Goal: Information Seeking & Learning: Learn about a topic

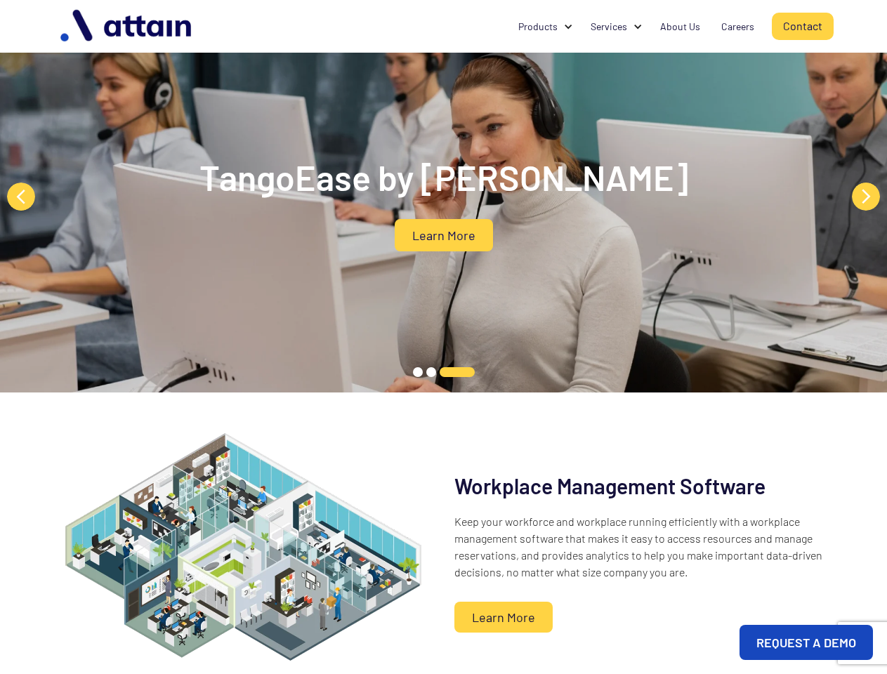
click at [443, 337] on div "TangoEase by Attain Learn More" at bounding box center [443, 196] width 887 height 393
click at [638, 27] on div at bounding box center [638, 27] width 10 height 10
click at [546, 27] on div "Products" at bounding box center [537, 27] width 39 height 14
click at [617, 27] on div "Services" at bounding box center [609, 27] width 37 height 14
click at [21, 197] on button "Previous" at bounding box center [21, 197] width 28 height 28
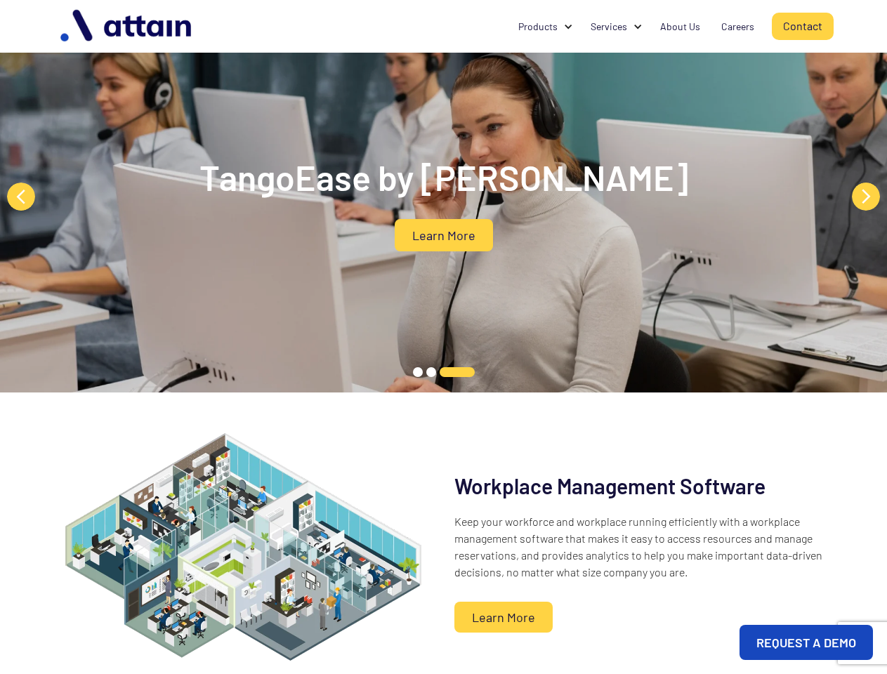
click at [443, 196] on h2 "TangoEase by [PERSON_NAME]" at bounding box center [444, 177] width 562 height 42
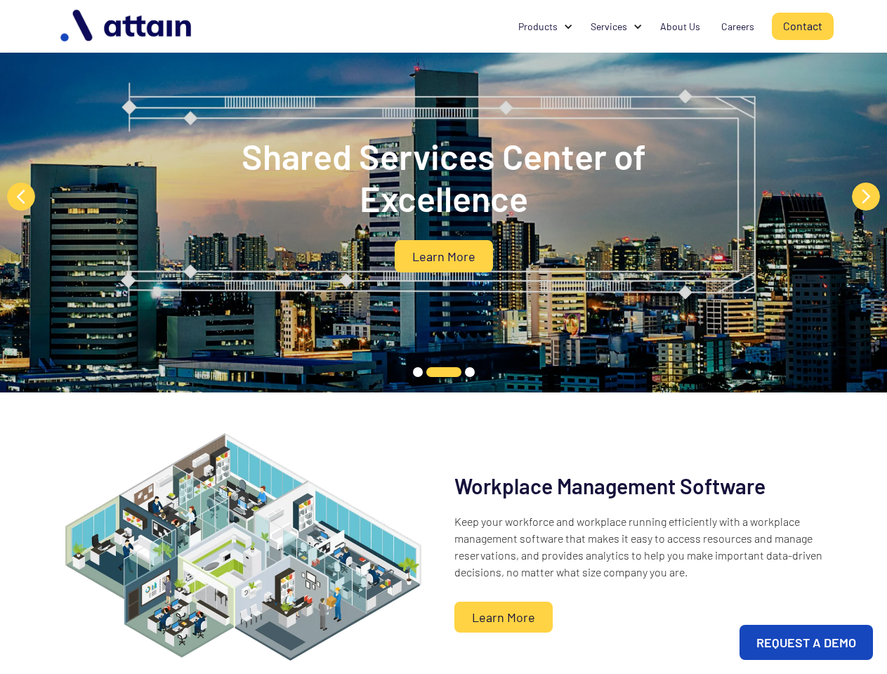
click at [866, 197] on button "Next" at bounding box center [866, 197] width 28 height 28
click at [418, 372] on button "1" at bounding box center [418, 372] width 10 height 10
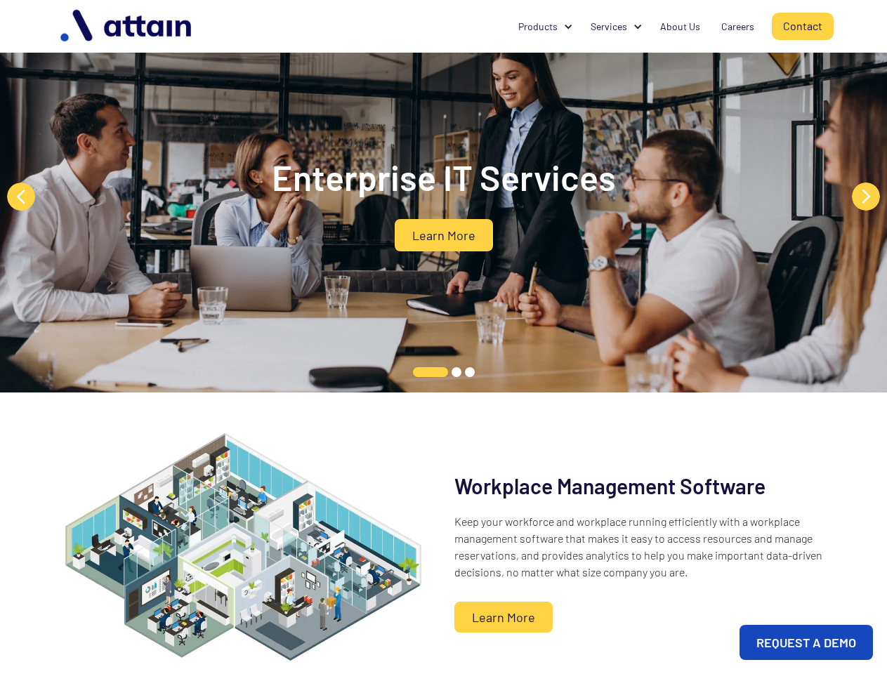
click at [418, 372] on button "1" at bounding box center [430, 372] width 35 height 10
click at [431, 372] on button "1" at bounding box center [430, 372] width 35 height 10
